Goal: Book appointment/travel/reservation

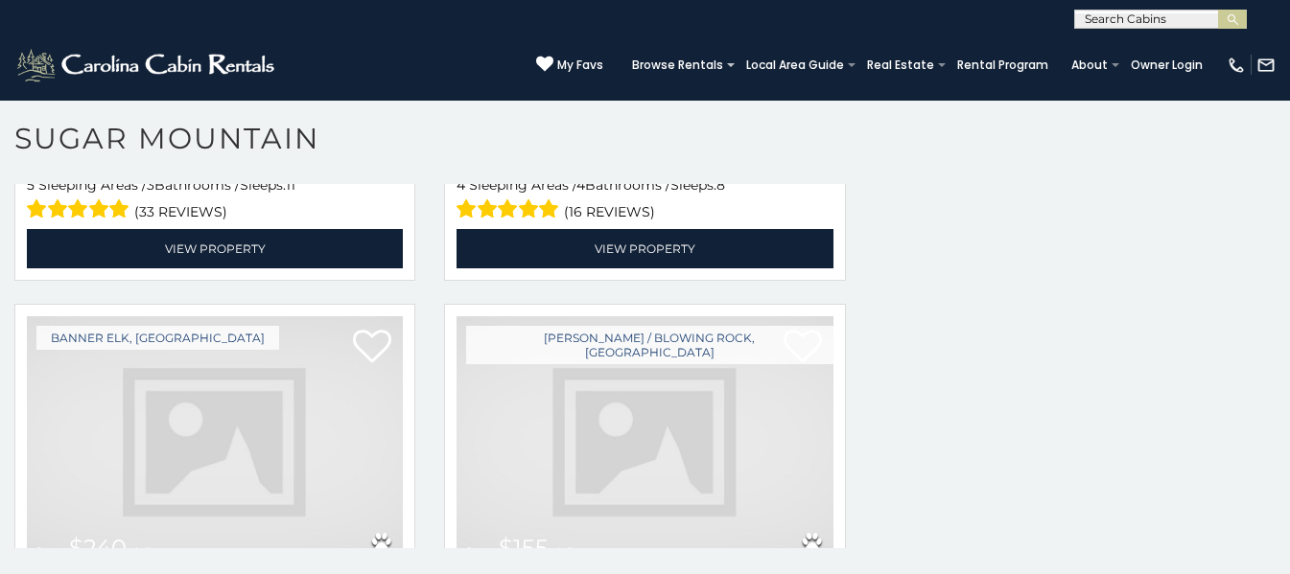
scroll to position [3841, 0]
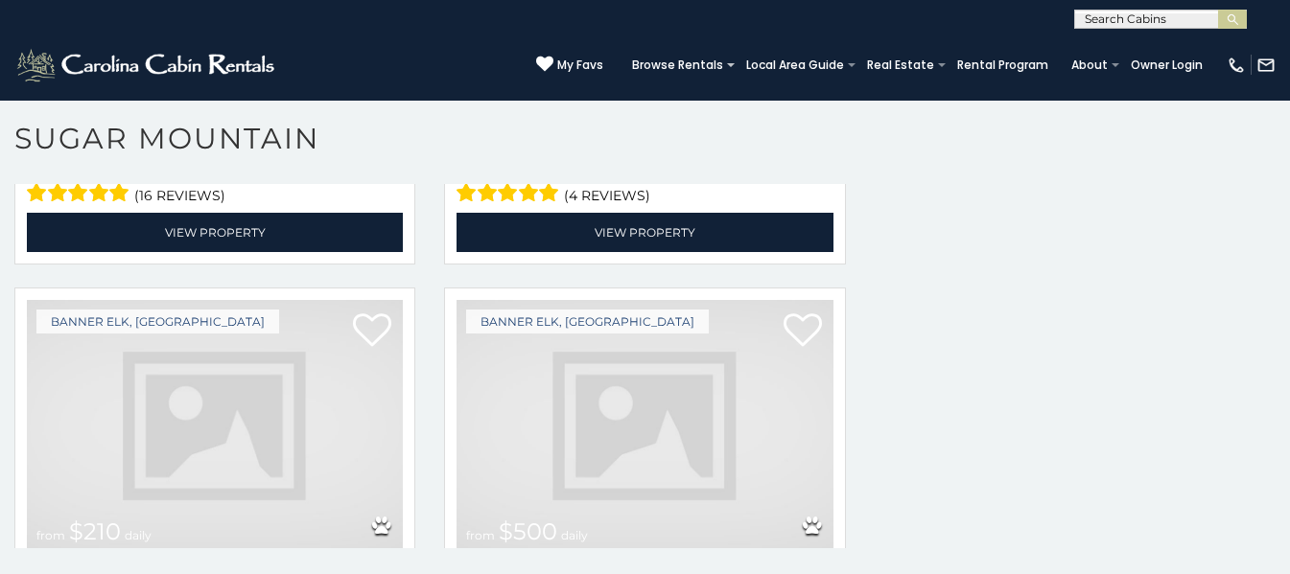
click at [712, 376] on img at bounding box center [645, 426] width 376 height 252
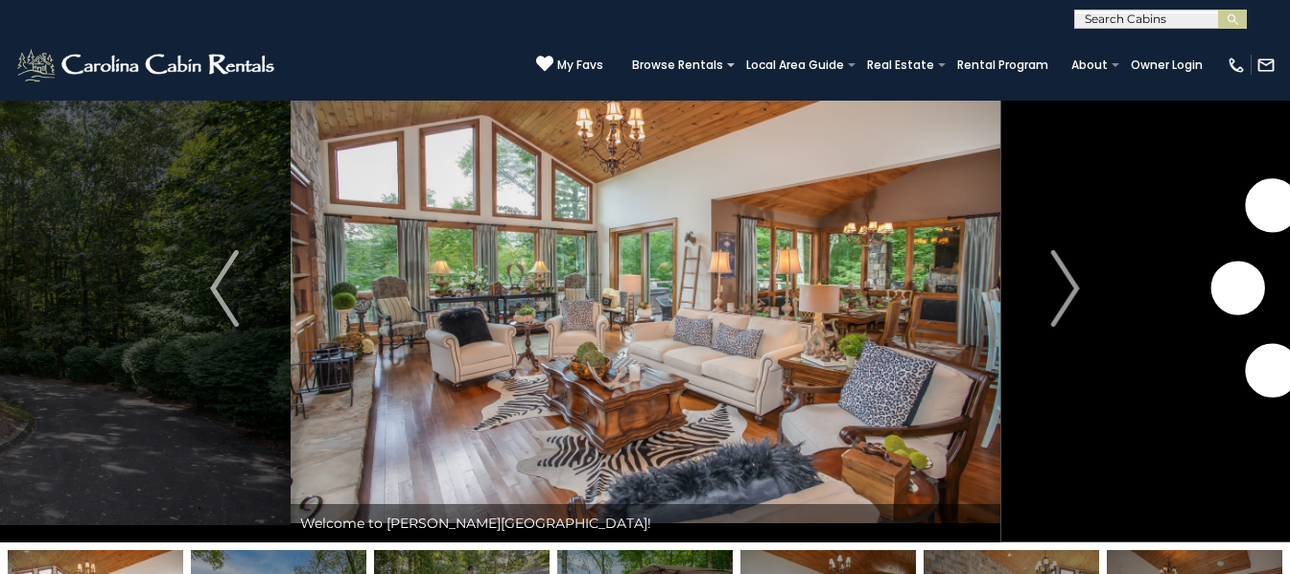
scroll to position [68, 0]
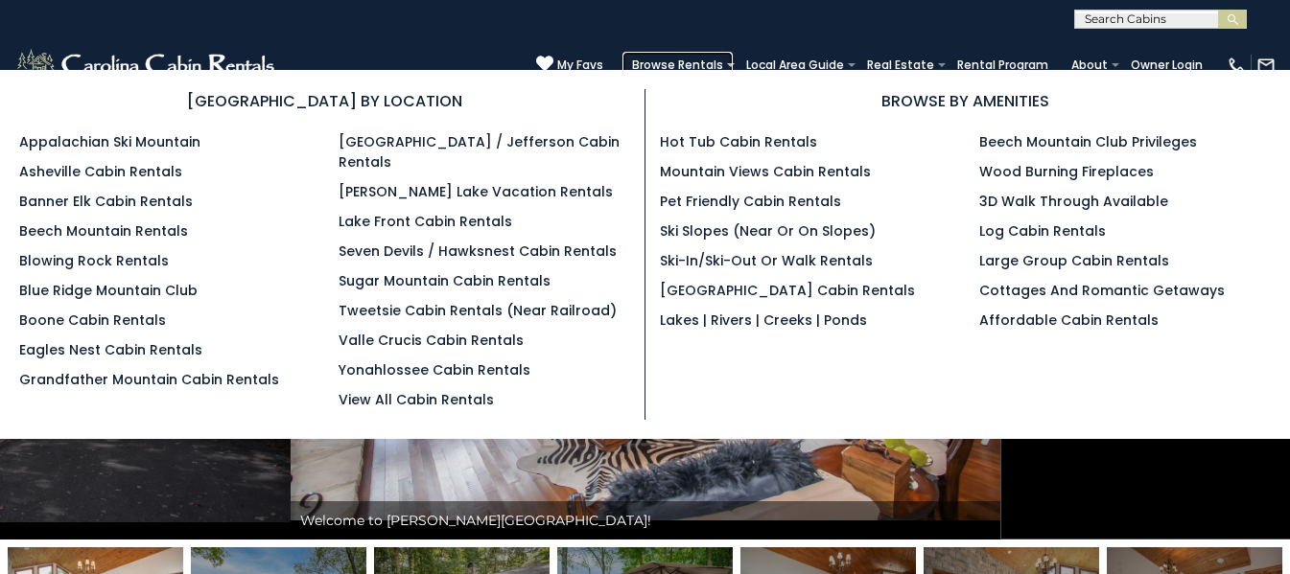
click at [640, 59] on link "Browse Rentals" at bounding box center [677, 65] width 110 height 27
